Goal: Information Seeking & Learning: Learn about a topic

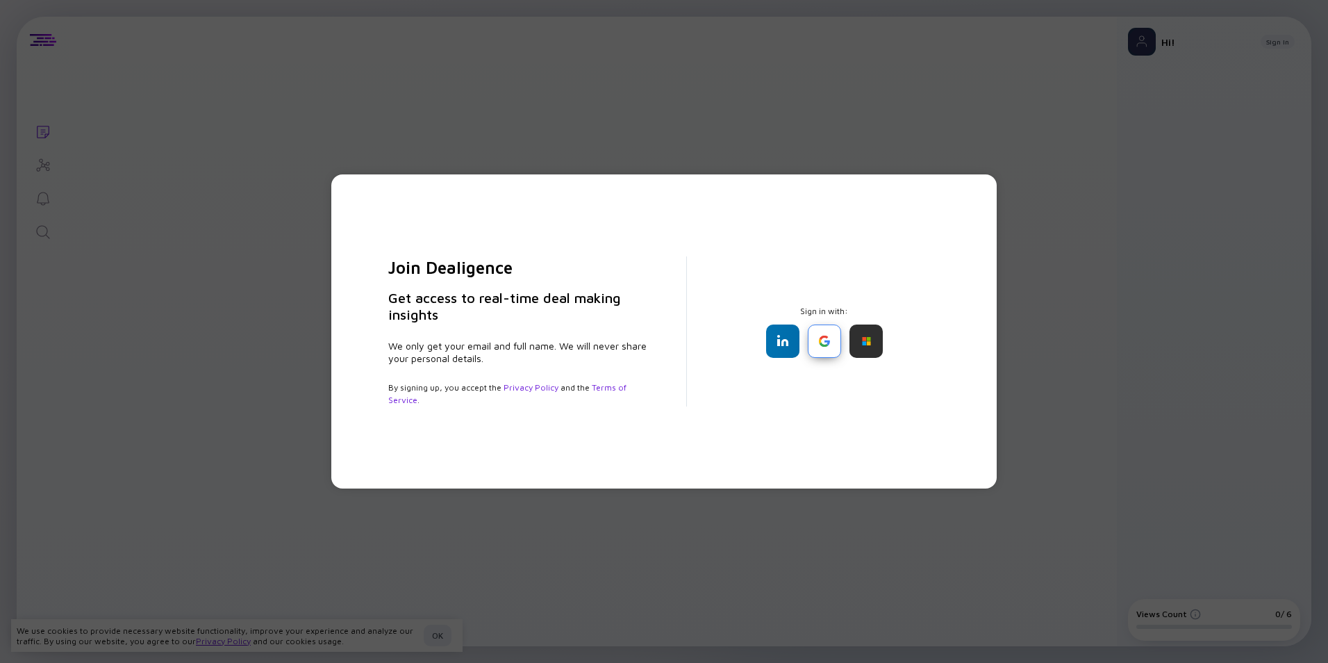
click at [341, 87] on div at bounding box center [824, 340] width 33 height 33
click at [341, 87] on div at bounding box center [866, 340] width 33 height 33
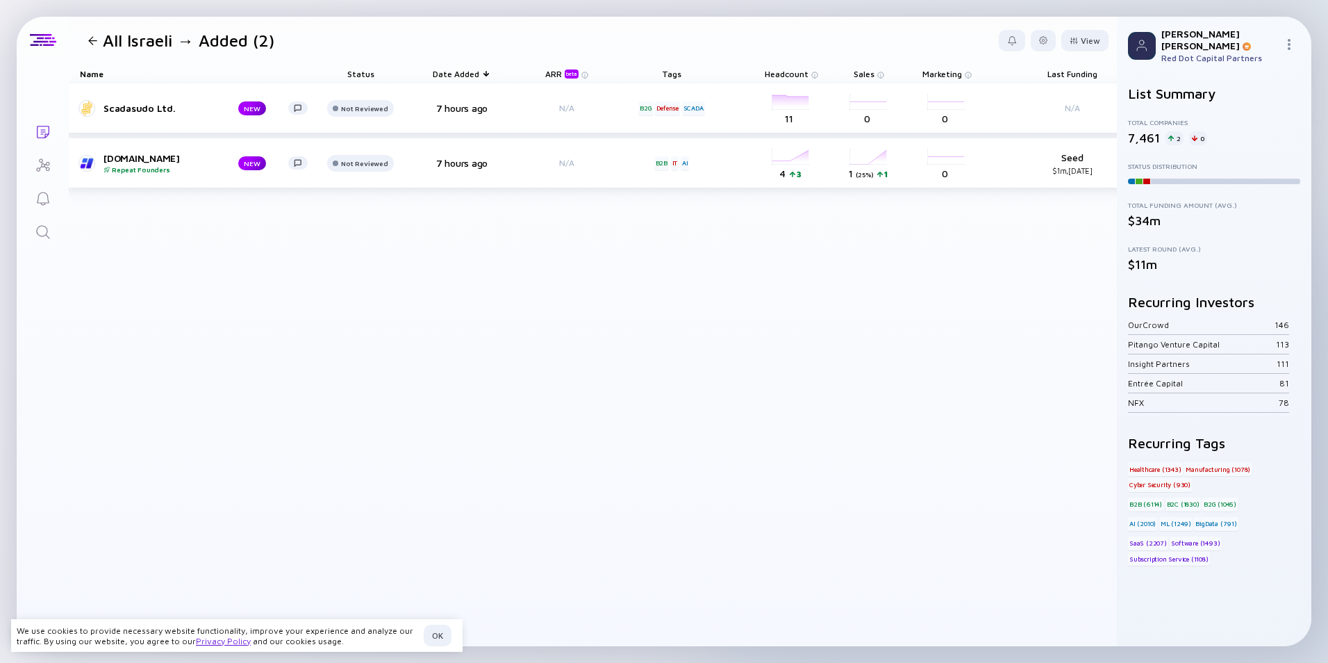
scroll to position [0, 53]
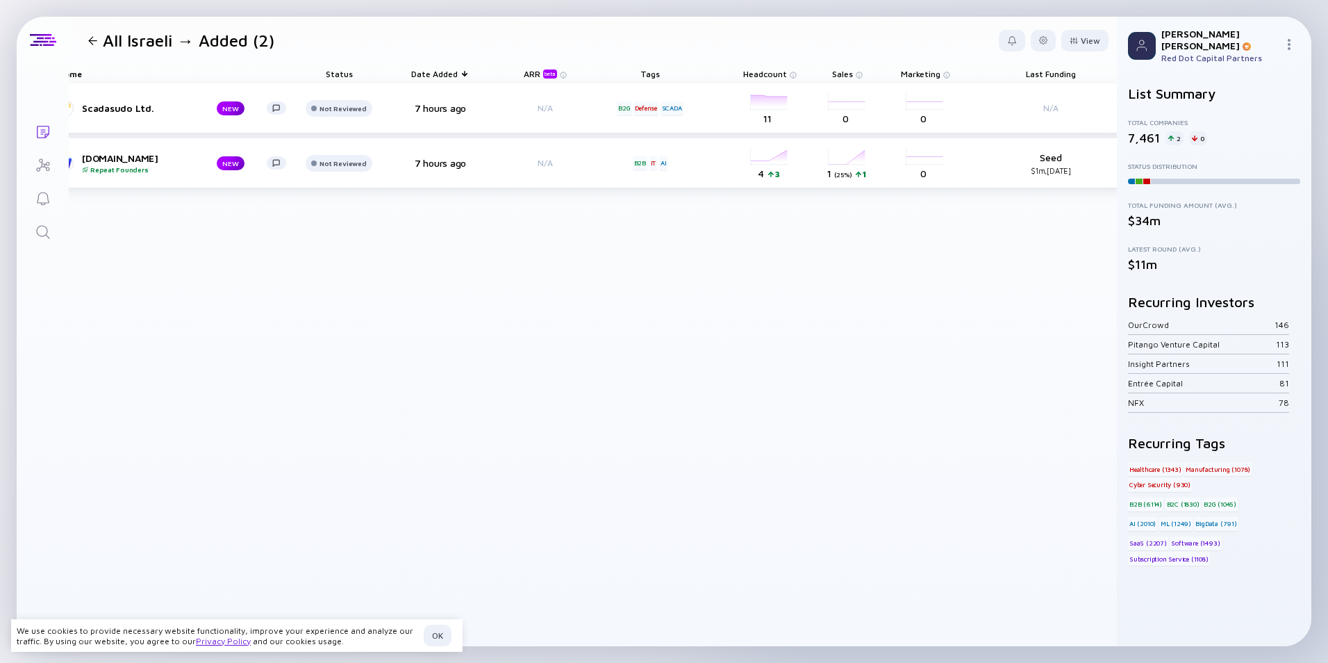
drag, startPoint x: 1066, startPoint y: 235, endPoint x: 1100, endPoint y: 239, distance: 33.5
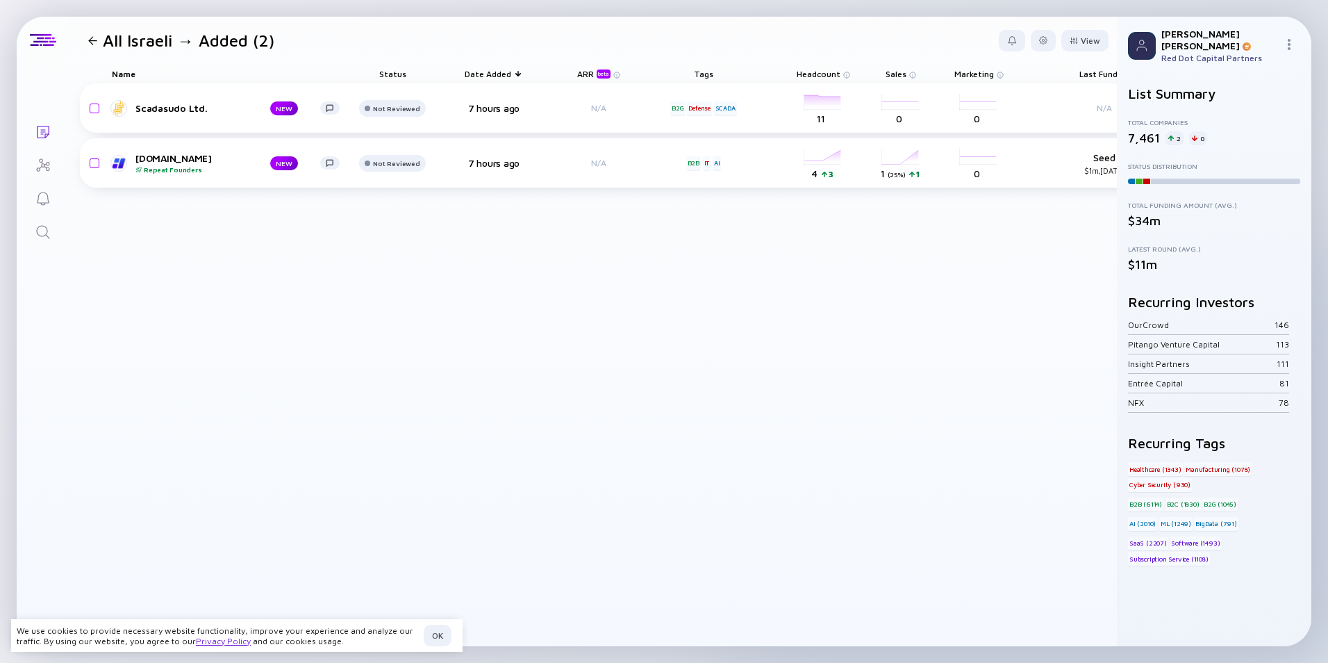
drag, startPoint x: 1023, startPoint y: 254, endPoint x: 880, endPoint y: 242, distance: 143.0
click at [170, 87] on div "[DOMAIN_NAME] Repeat Founders" at bounding box center [191, 163] width 113 height 22
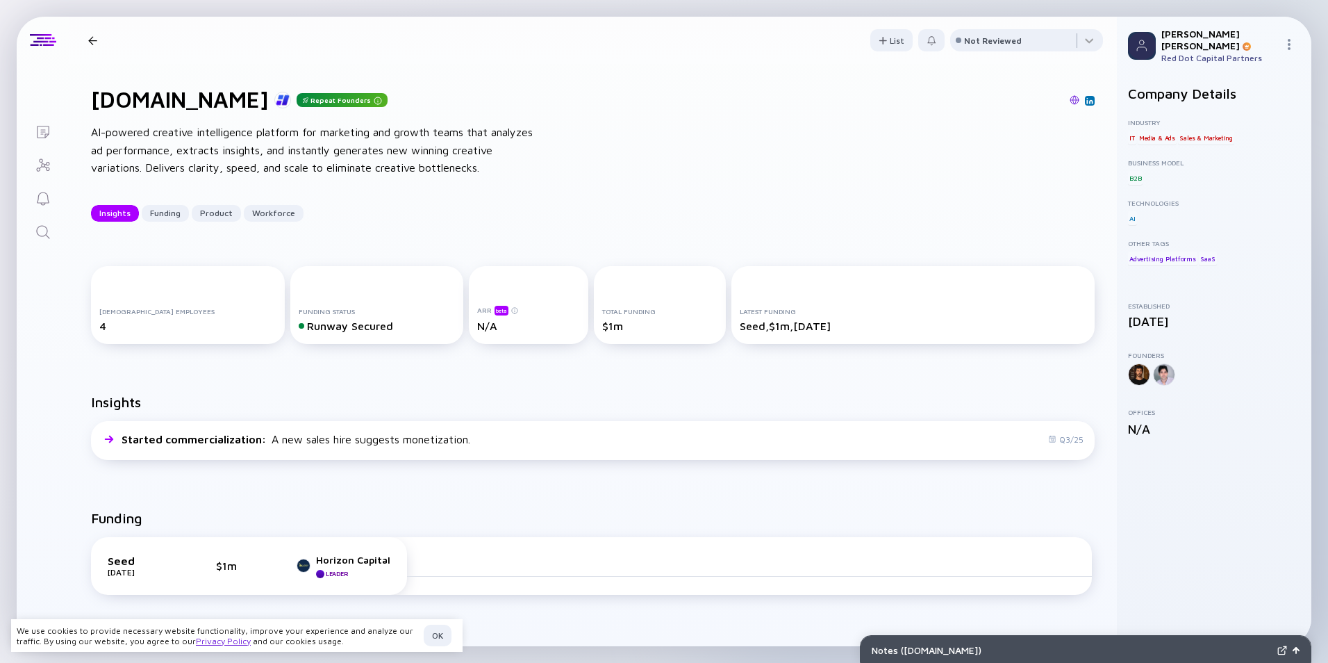
click at [341, 87] on img at bounding box center [1075, 100] width 10 height 10
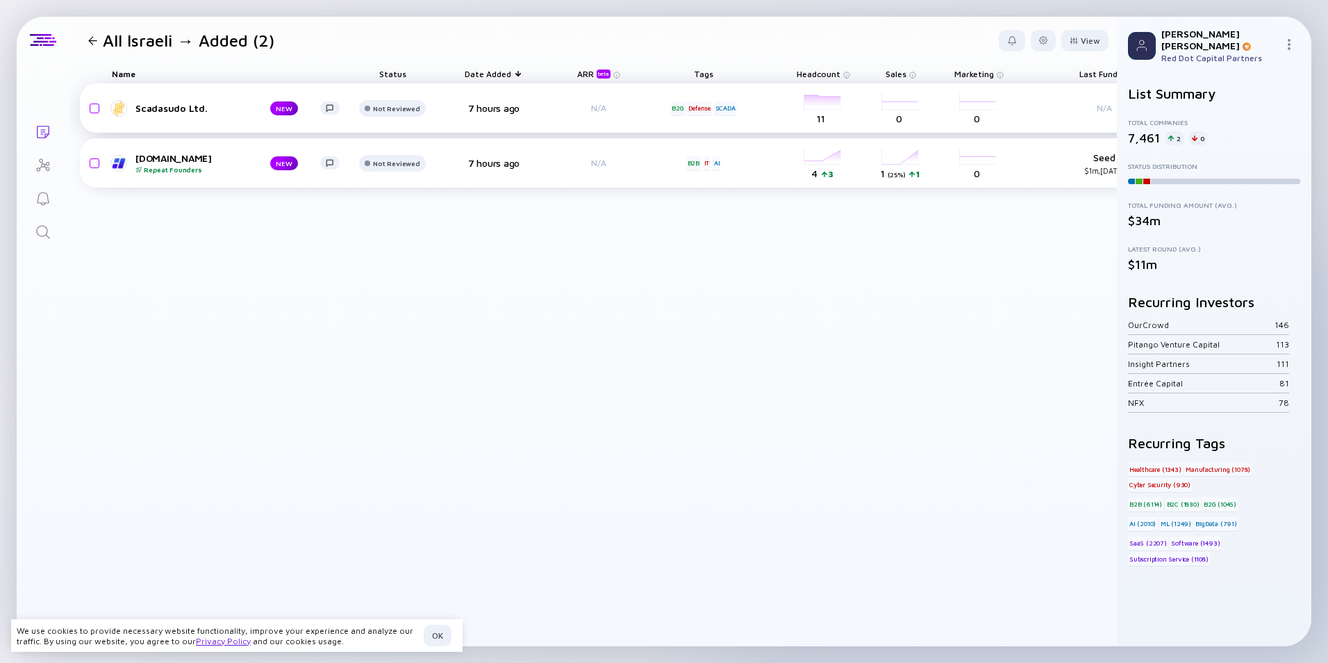
click at [167, 87] on div "Scadasudo Ltd." at bounding box center [191, 108] width 113 height 12
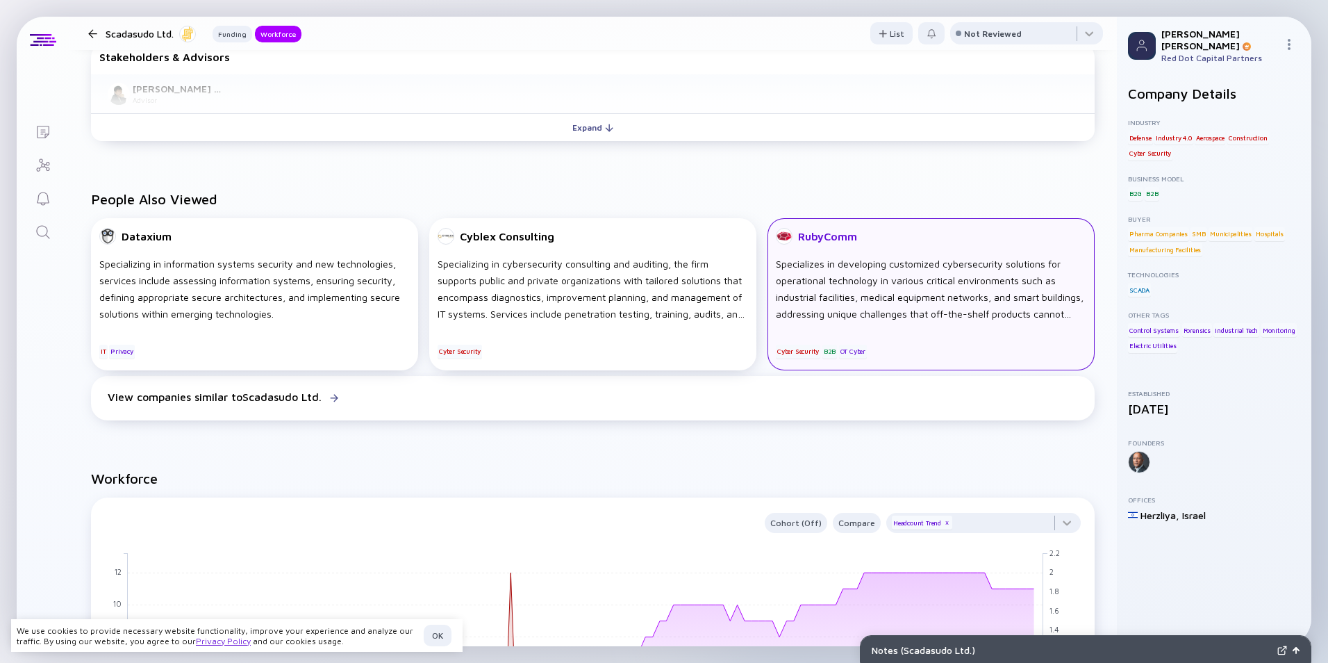
scroll to position [556, 0]
